Goal: Information Seeking & Learning: Learn about a topic

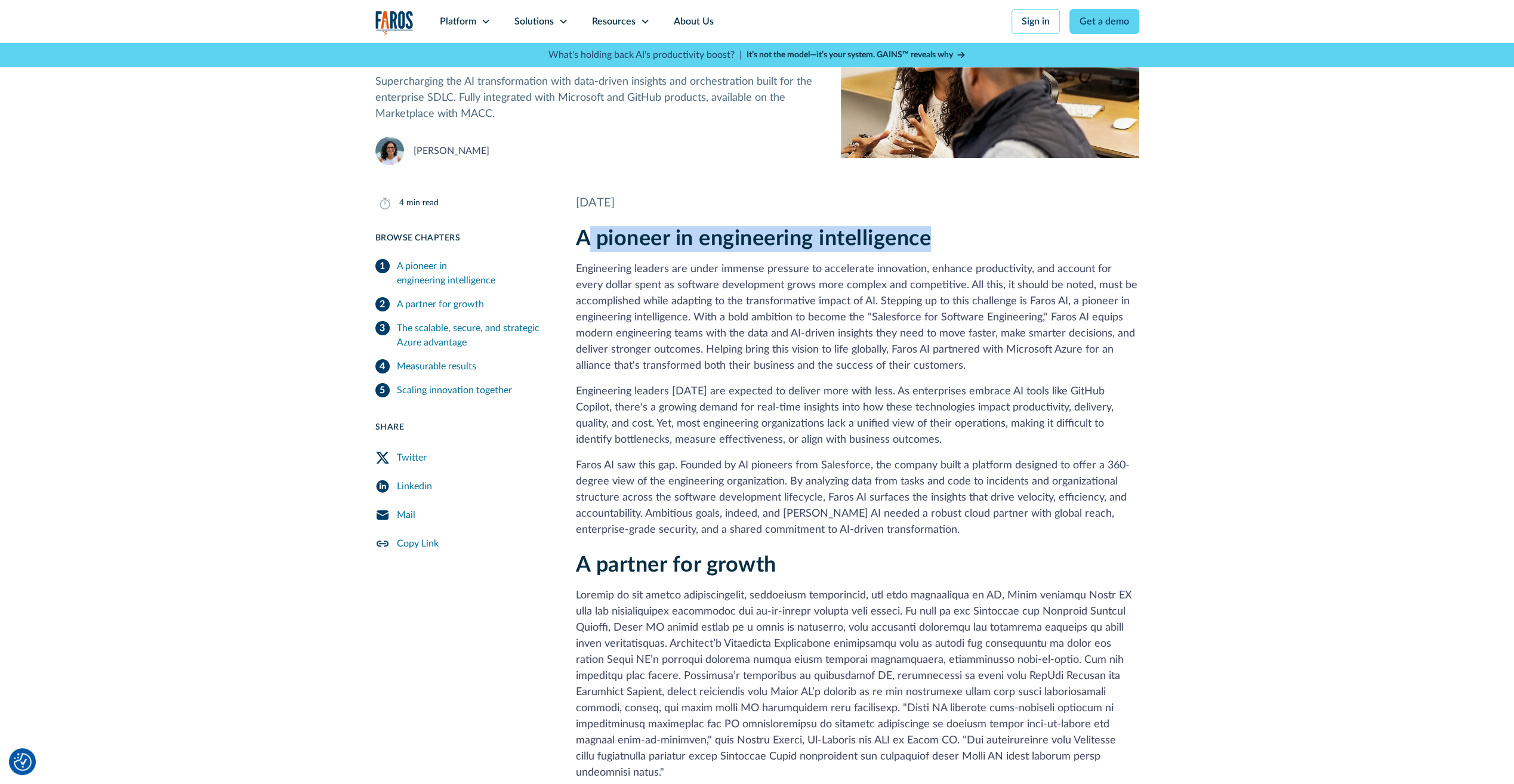
drag, startPoint x: 594, startPoint y: 231, endPoint x: 965, endPoint y: 240, distance: 371.1
click at [965, 240] on h2 "A pioneer in engineering intelligence" at bounding box center [857, 238] width 564 height 25
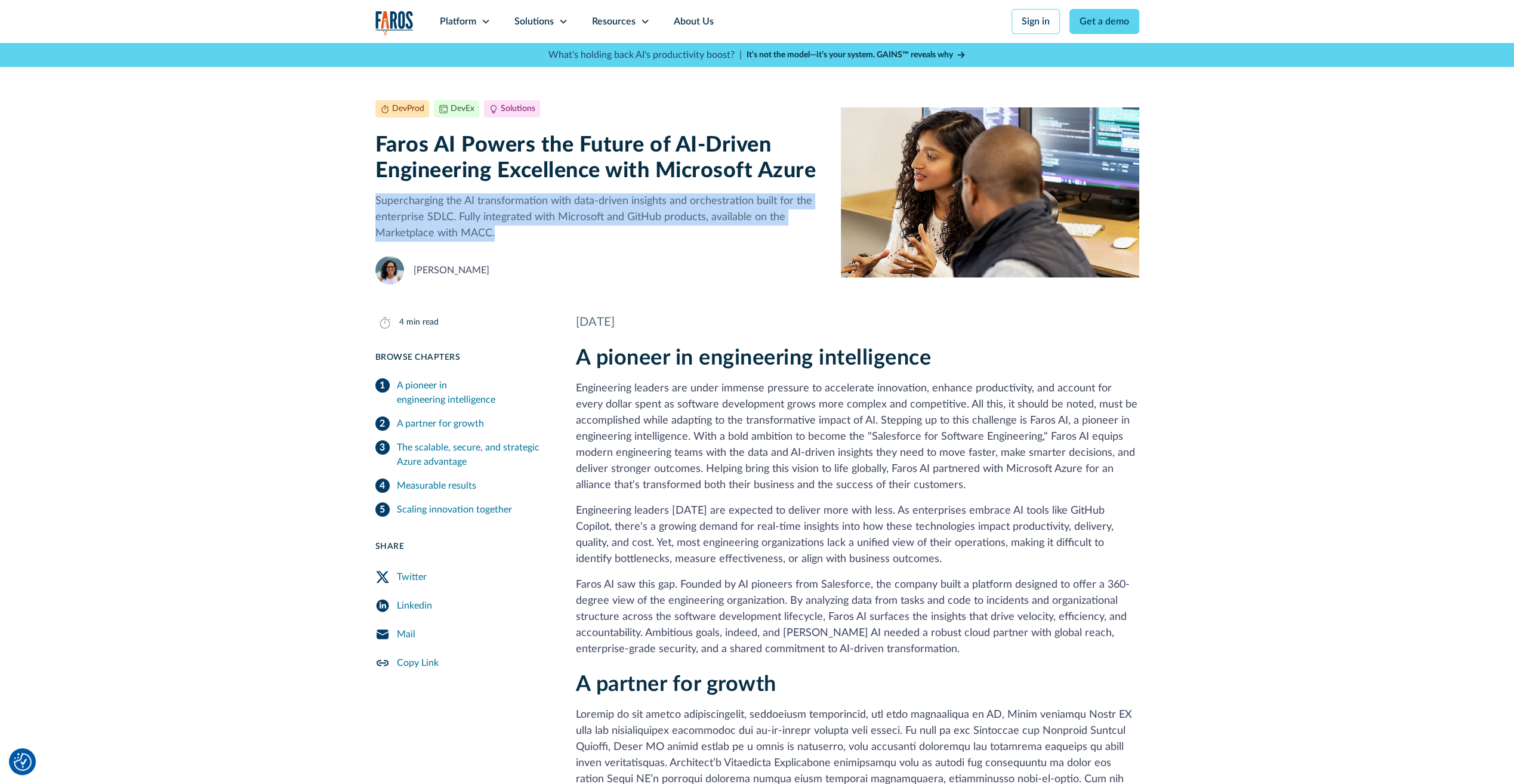
drag, startPoint x: 377, startPoint y: 198, endPoint x: 499, endPoint y: 230, distance: 126.1
click at [499, 230] on p "Supercharging the AI transformation with data-driven insights and orchestration…" at bounding box center [599, 217] width 447 height 48
click at [382, 209] on p "Supercharging the AI transformation with data-driven insights and orchestration…" at bounding box center [599, 217] width 447 height 48
click at [375, 201] on p "Supercharging the AI transformation with data-driven insights and orchestration…" at bounding box center [599, 217] width 447 height 48
drag, startPoint x: 375, startPoint y: 198, endPoint x: 450, endPoint y: 221, distance: 78.4
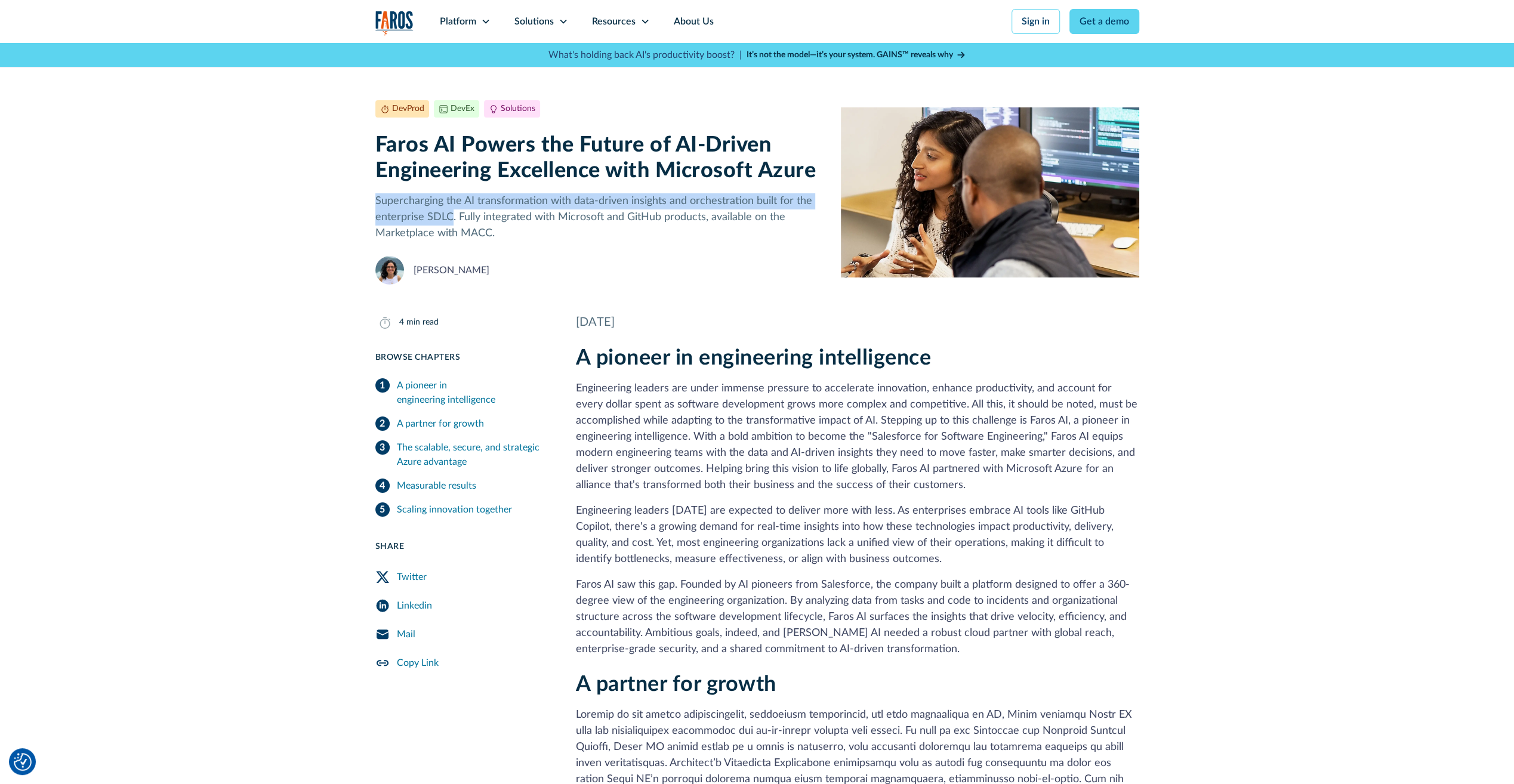
click at [450, 221] on p "Supercharging the AI transformation with data-driven insights and orchestration…" at bounding box center [599, 217] width 447 height 48
drag, startPoint x: 450, startPoint y: 221, endPoint x: 454, endPoint y: 216, distance: 6.4
click at [454, 216] on p "Supercharging the AI transformation with data-driven insights and orchestration…" at bounding box center [599, 217] width 447 height 48
copy p "Supercharging the AI transformation with data-driven insights and orchestration…"
